Goal: Find specific page/section: Find specific page/section

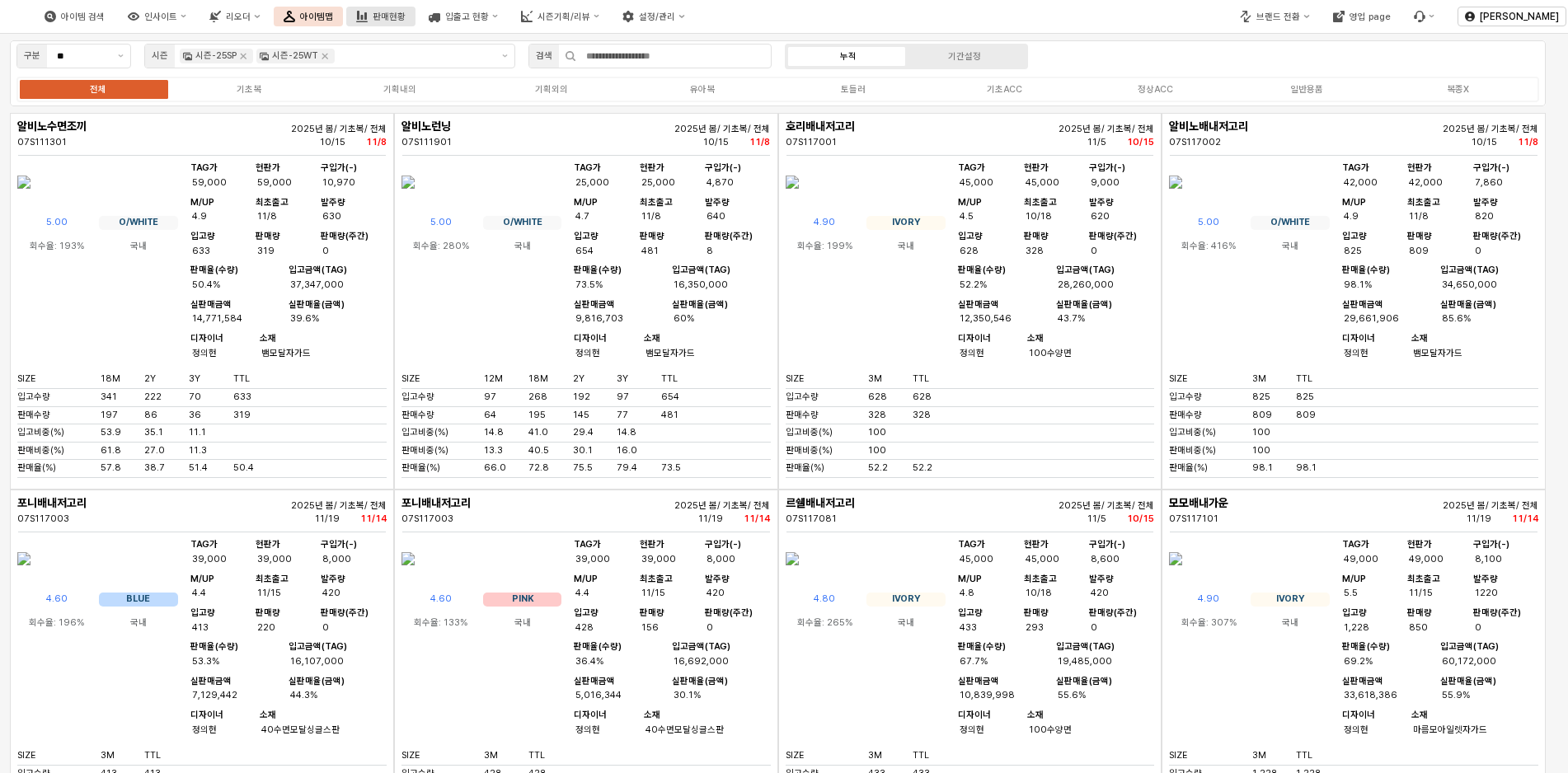
click at [406, 13] on div "판매현황" at bounding box center [389, 17] width 33 height 11
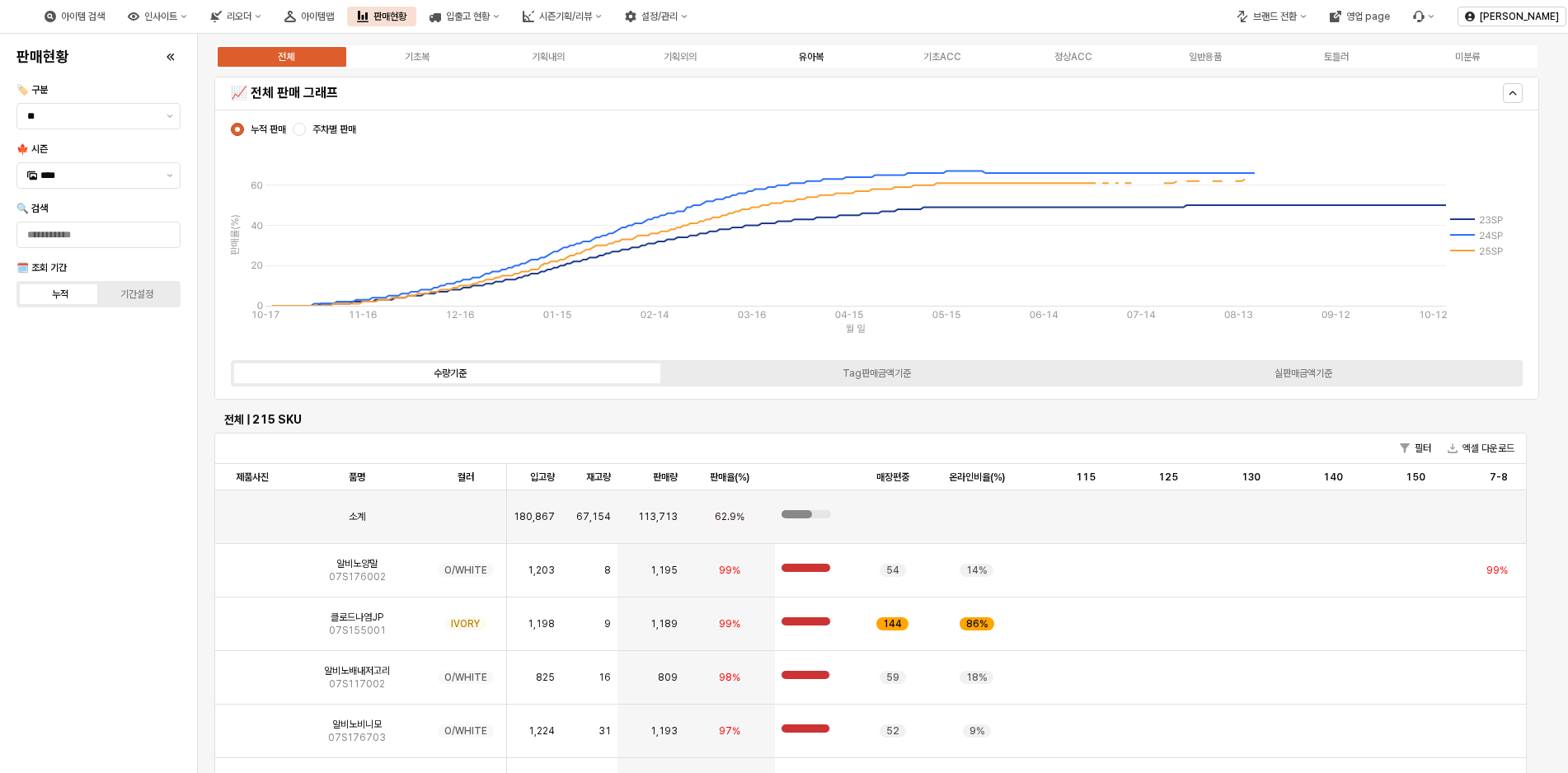
click at [821, 53] on div "유아복" at bounding box center [811, 57] width 25 height 12
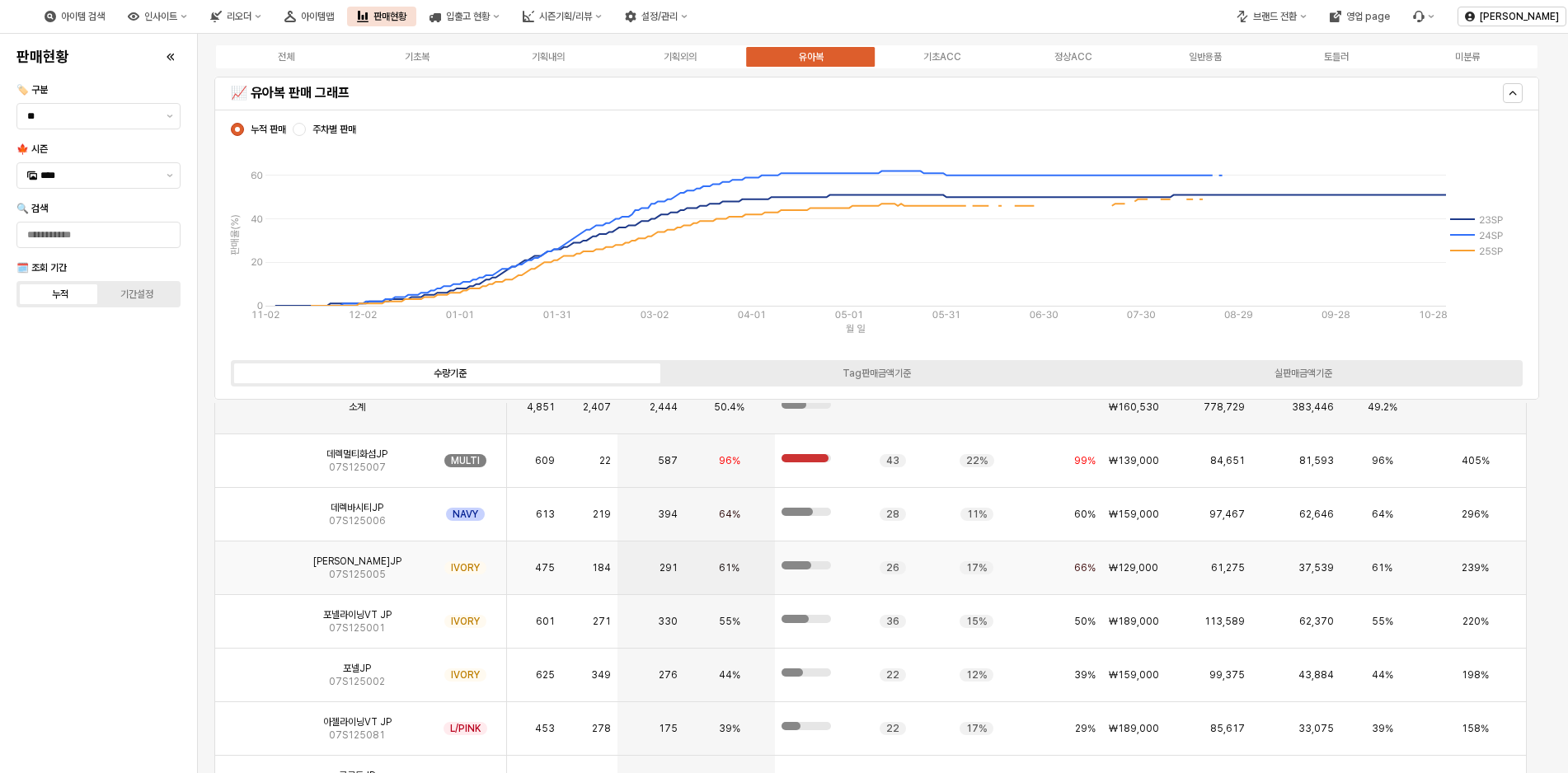
scroll to position [247, 0]
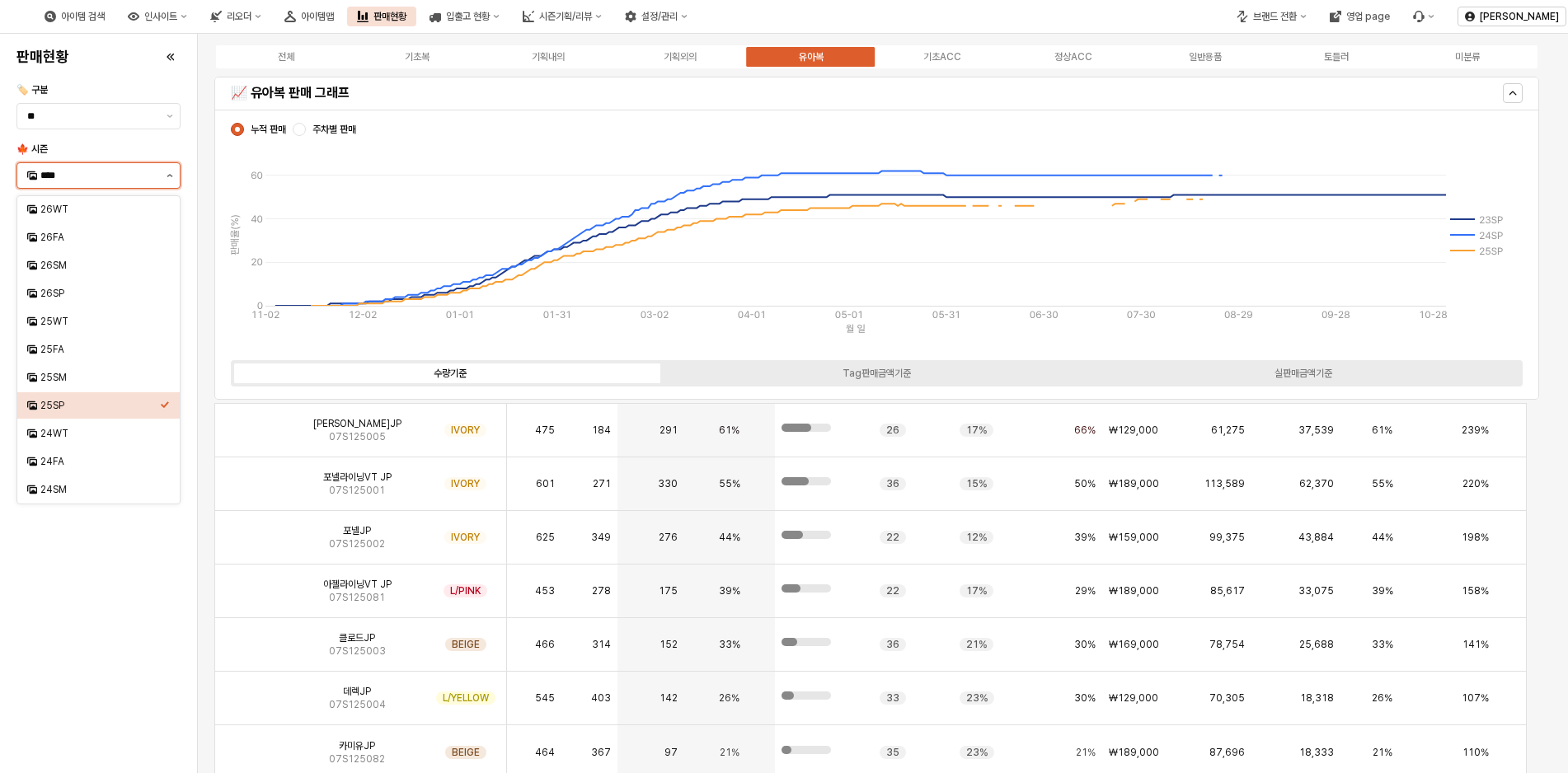
click at [168, 179] on button "제안 사항 표시" at bounding box center [169, 175] width 20 height 25
click at [61, 349] on div "25FA" at bounding box center [100, 350] width 120 height 14
type input "****"
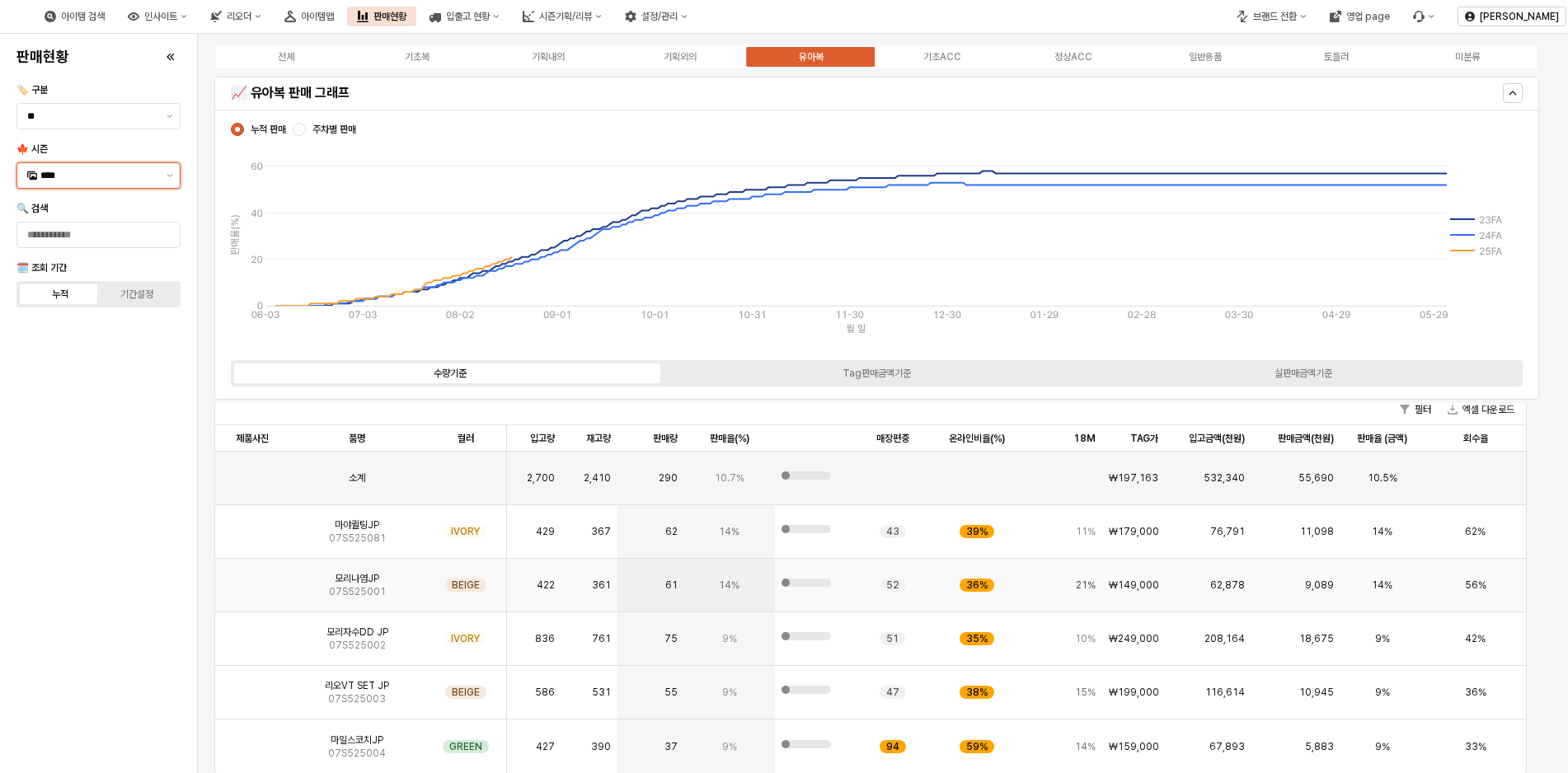
scroll to position [0, 0]
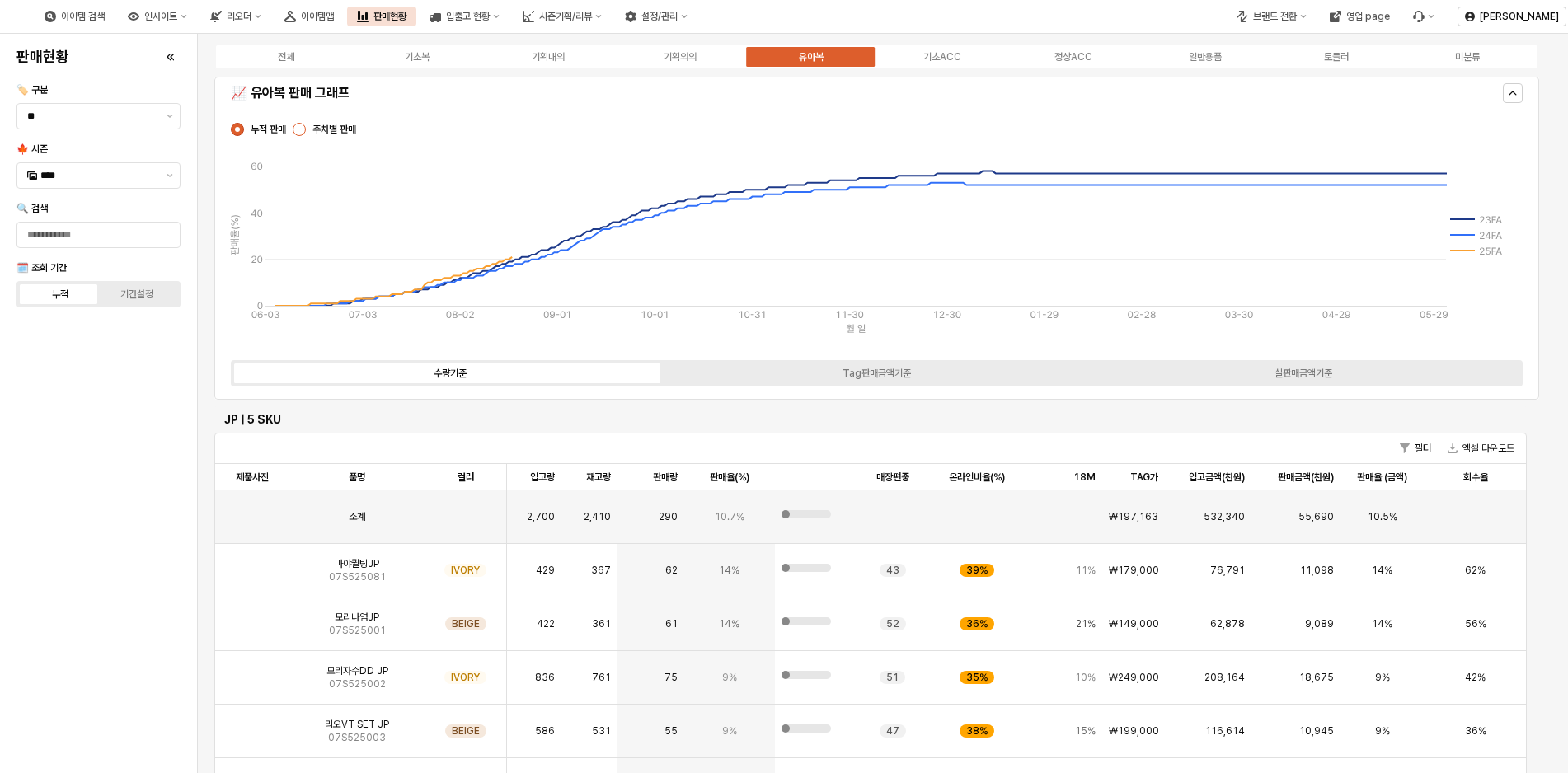
click at [298, 131] on div "App Frame" at bounding box center [300, 130] width 14 height 14
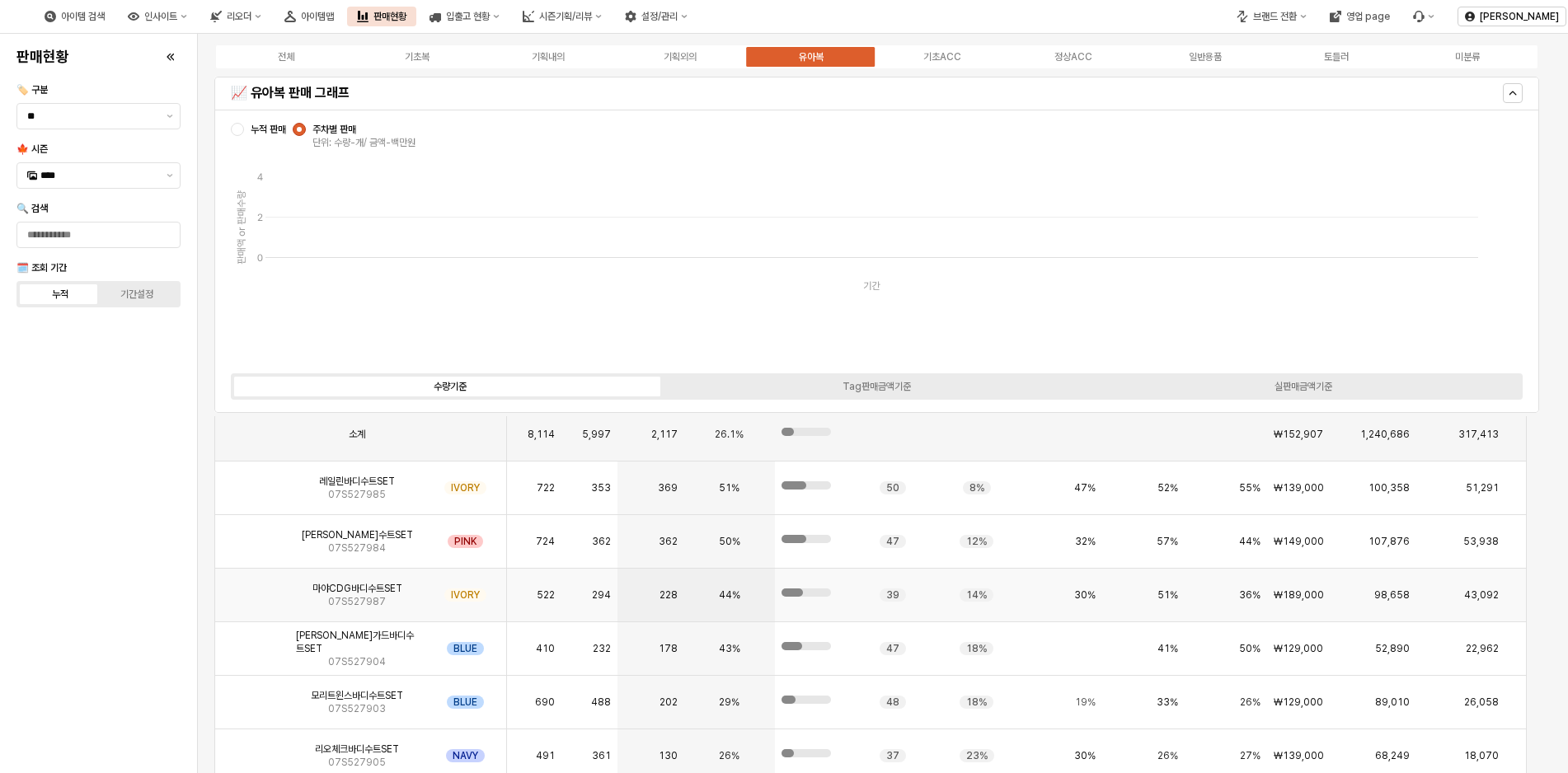
scroll to position [2719, 0]
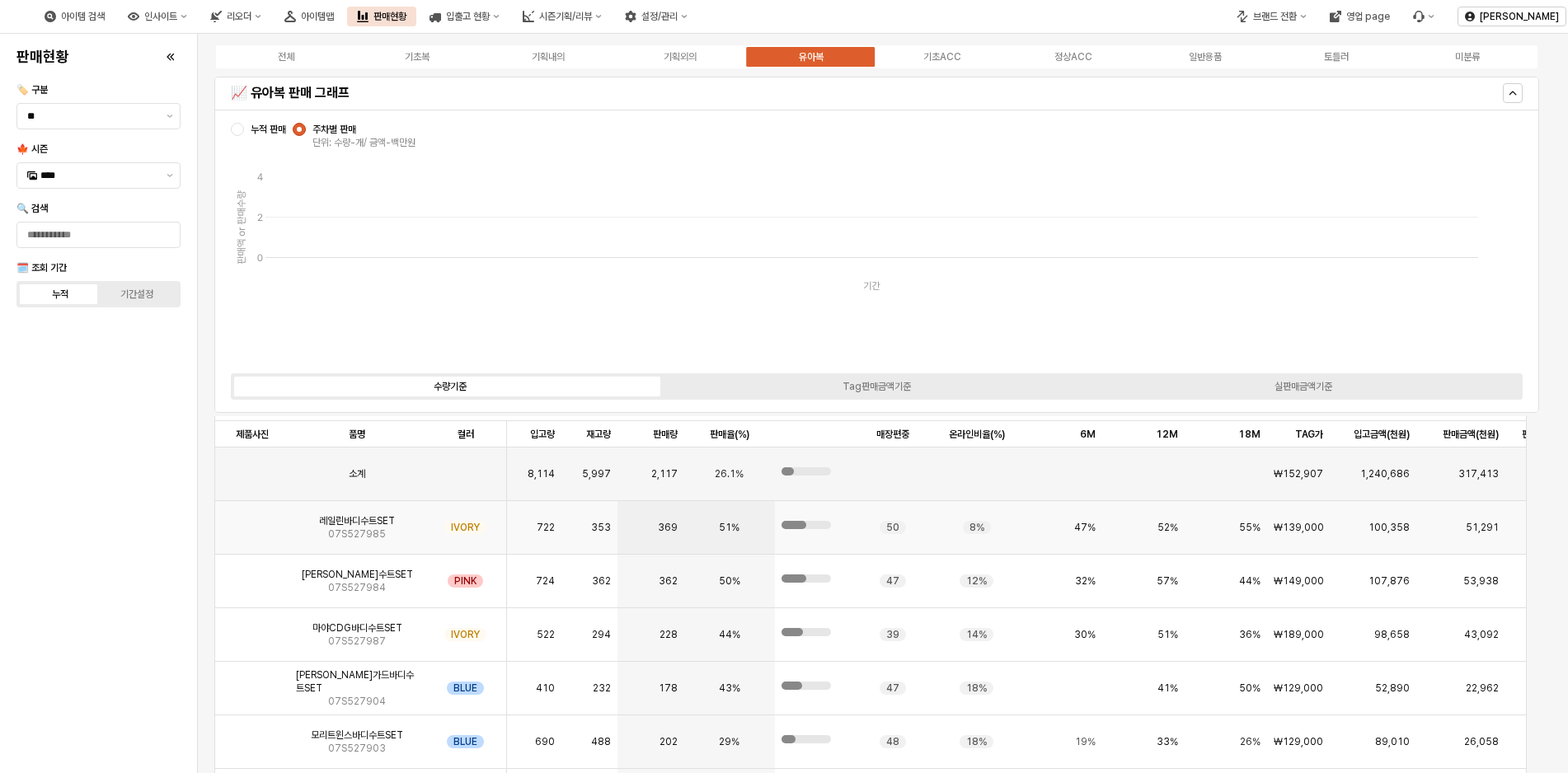
click at [252, 521] on img "App Frame" at bounding box center [252, 521] width 0 height 0
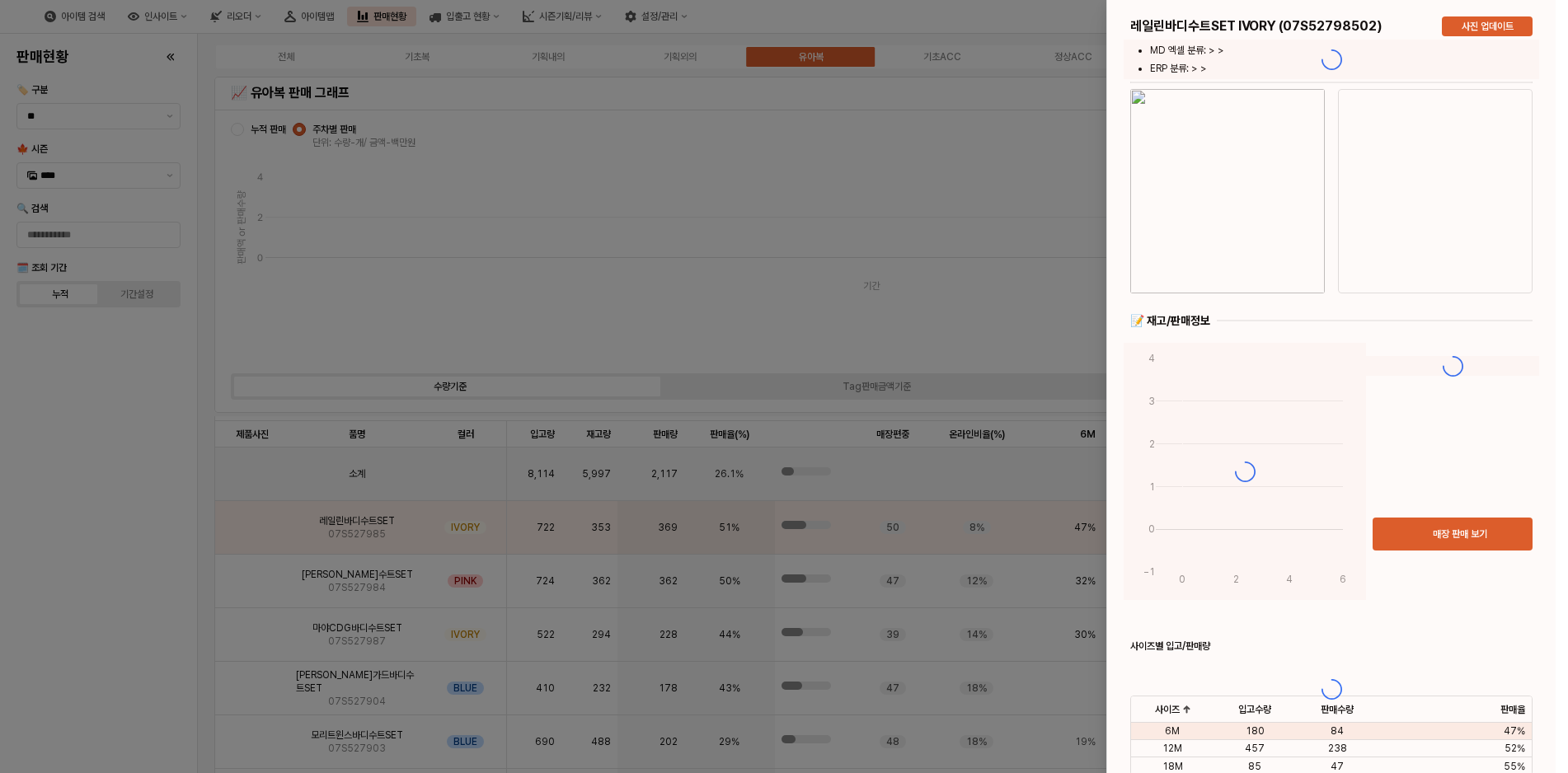
click at [1206, 213] on div at bounding box center [1331, 688] width 448 height 1377
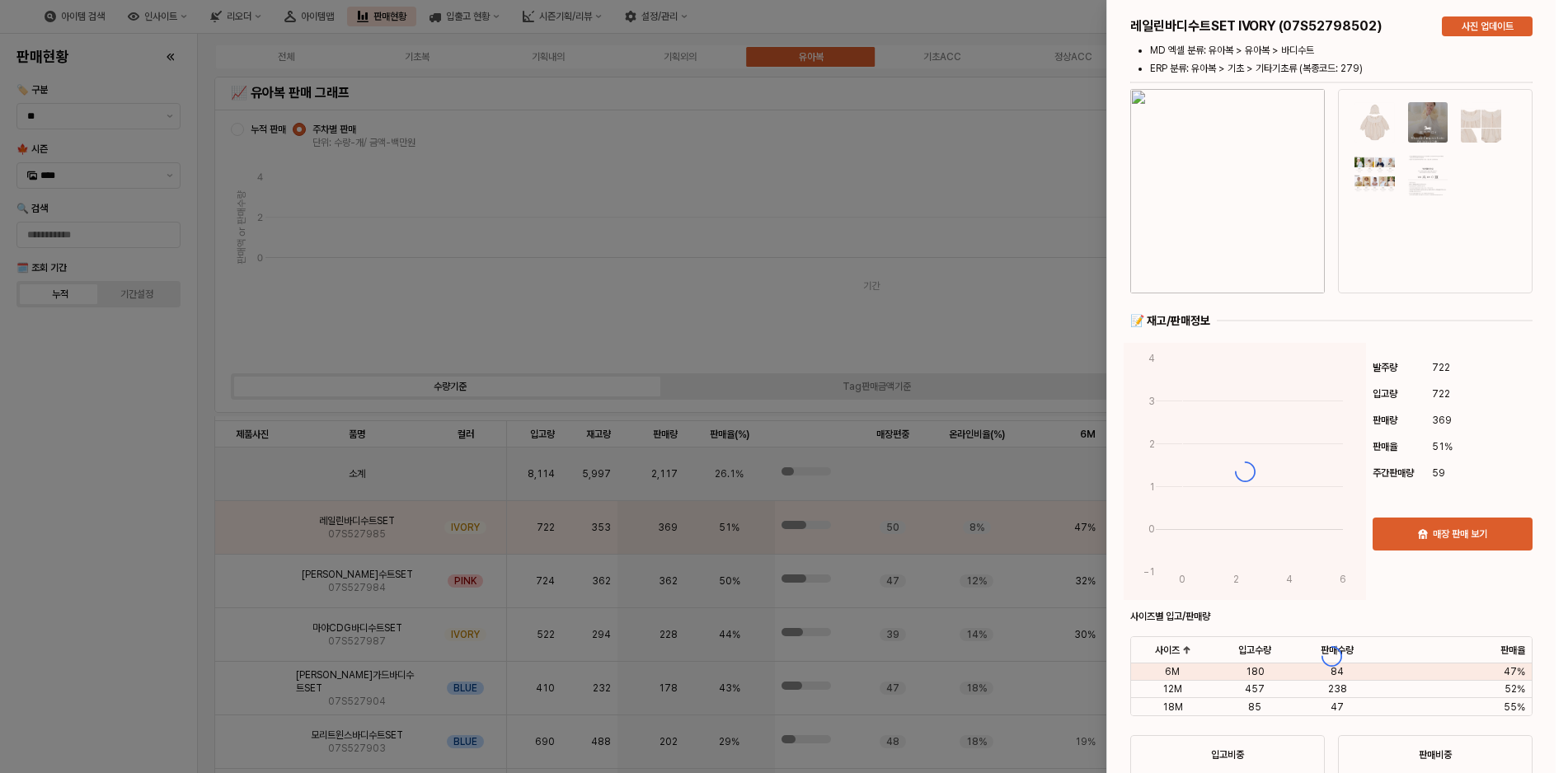
click at [1206, 213] on div at bounding box center [1331, 656] width 448 height 1312
drag, startPoint x: 1206, startPoint y: 213, endPoint x: 1223, endPoint y: 247, distance: 38.0
click at [1223, 247] on div at bounding box center [1331, 656] width 448 height 1312
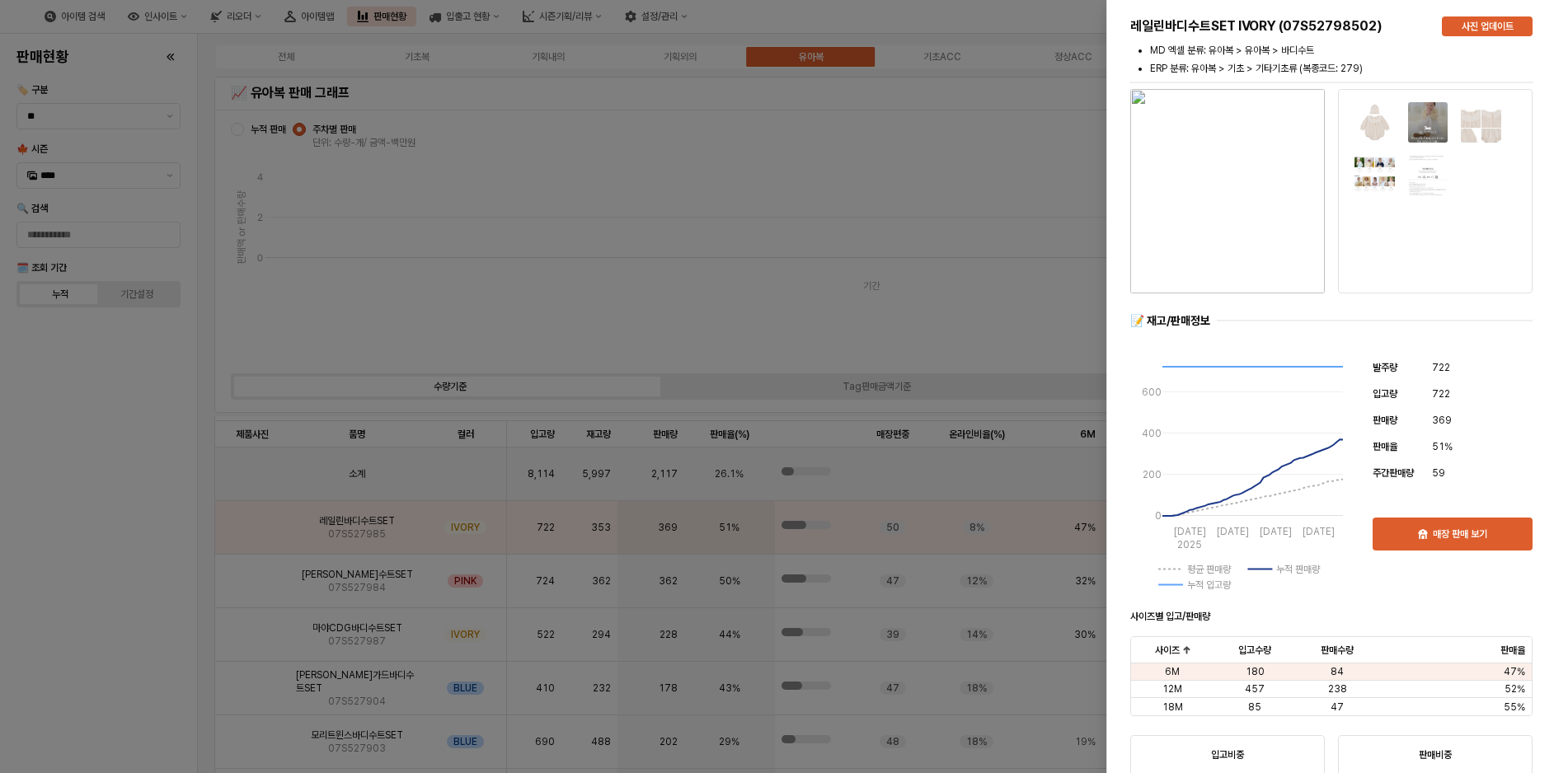
click at [1216, 197] on img "button" at bounding box center [1227, 191] width 194 height 204
click at [856, 241] on div at bounding box center [784, 386] width 1568 height 773
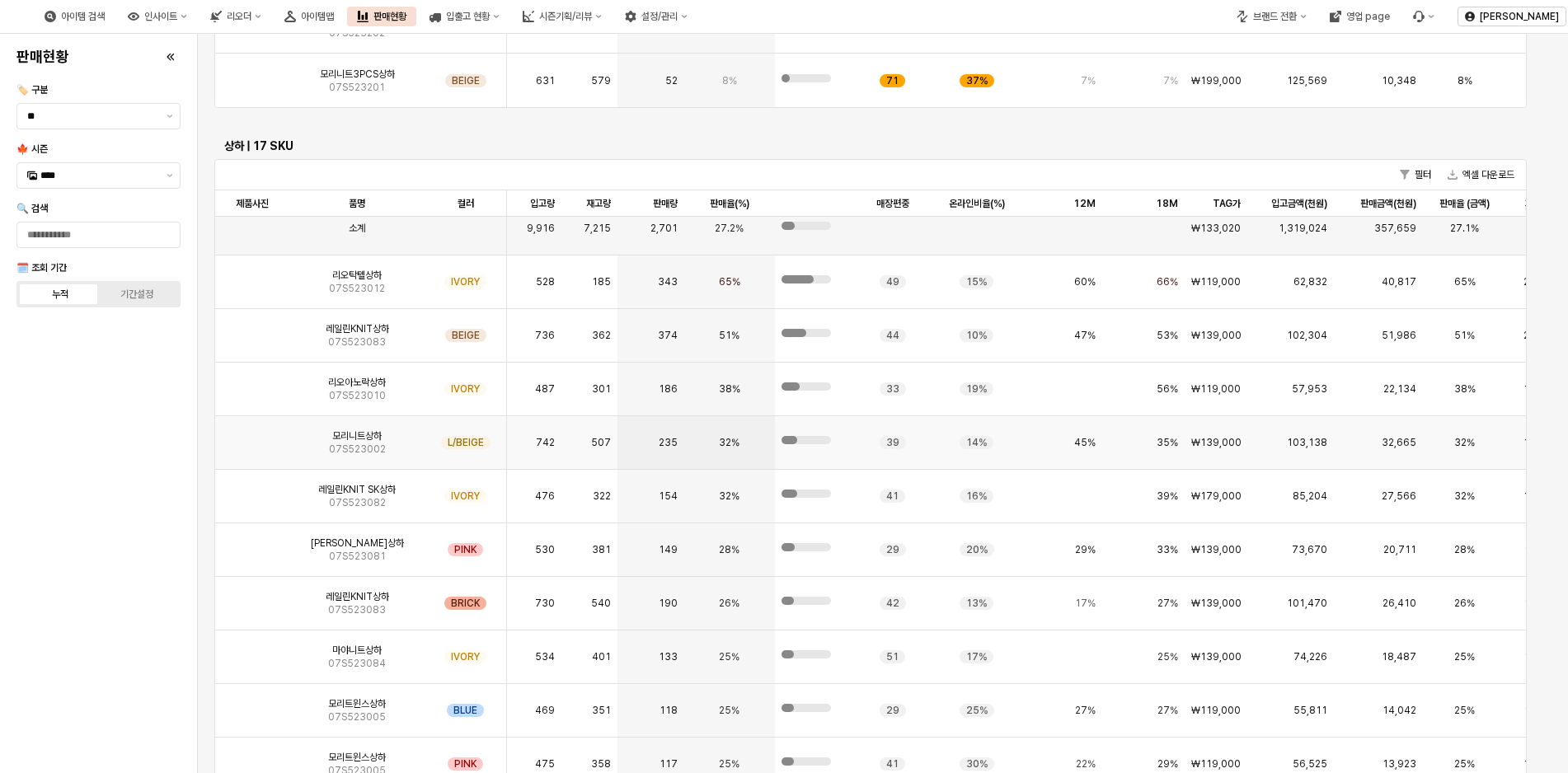
scroll to position [0, 0]
